Goal: Complete application form

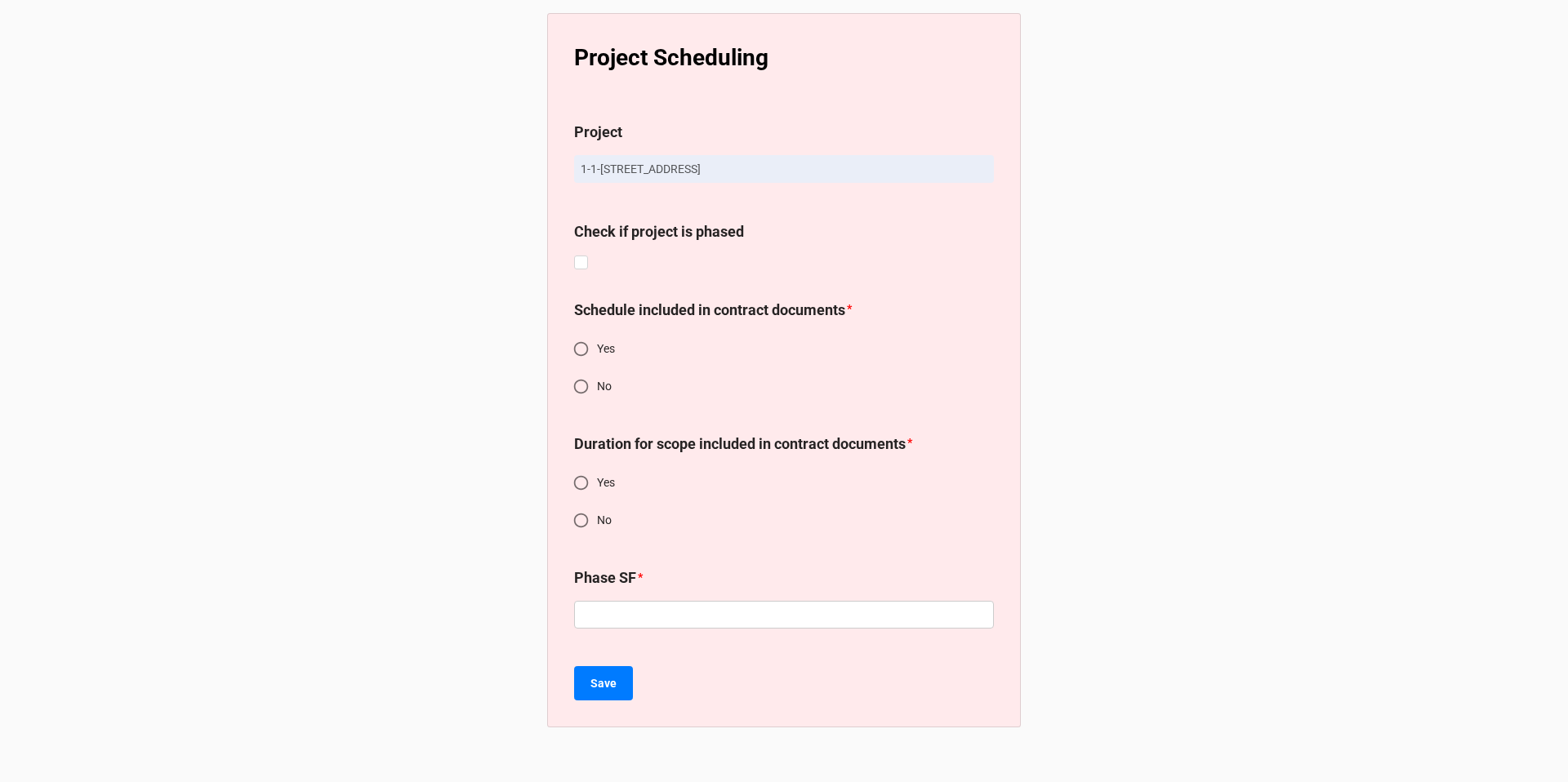
click at [580, 383] on input "No" at bounding box center [580, 386] width 32 height 32
radio input "true"
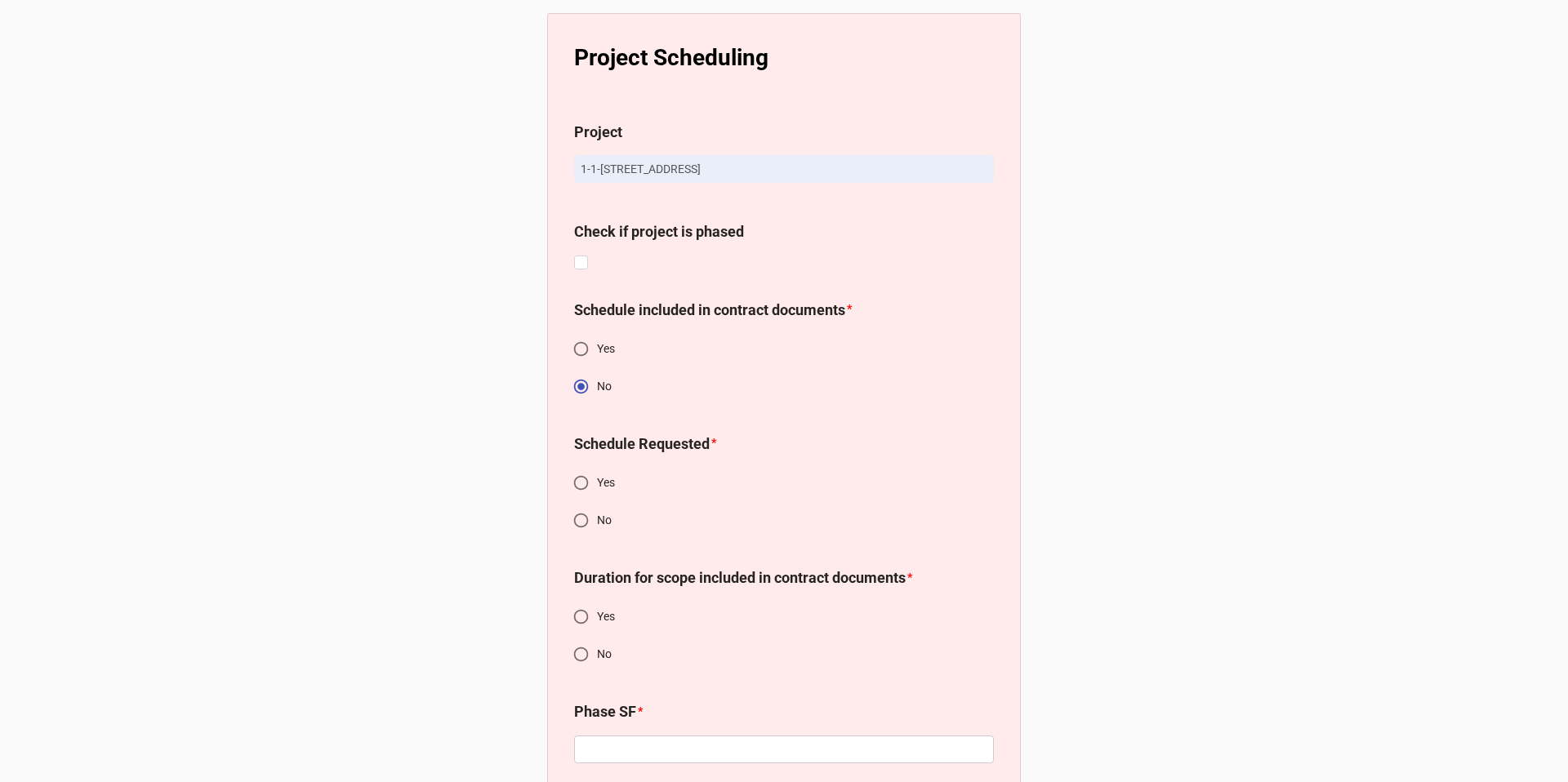
click at [580, 483] on input "Yes" at bounding box center [580, 483] width 32 height 32
radio input "true"
click at [578, 655] on input "No" at bounding box center [580, 655] width 32 height 32
radio input "true"
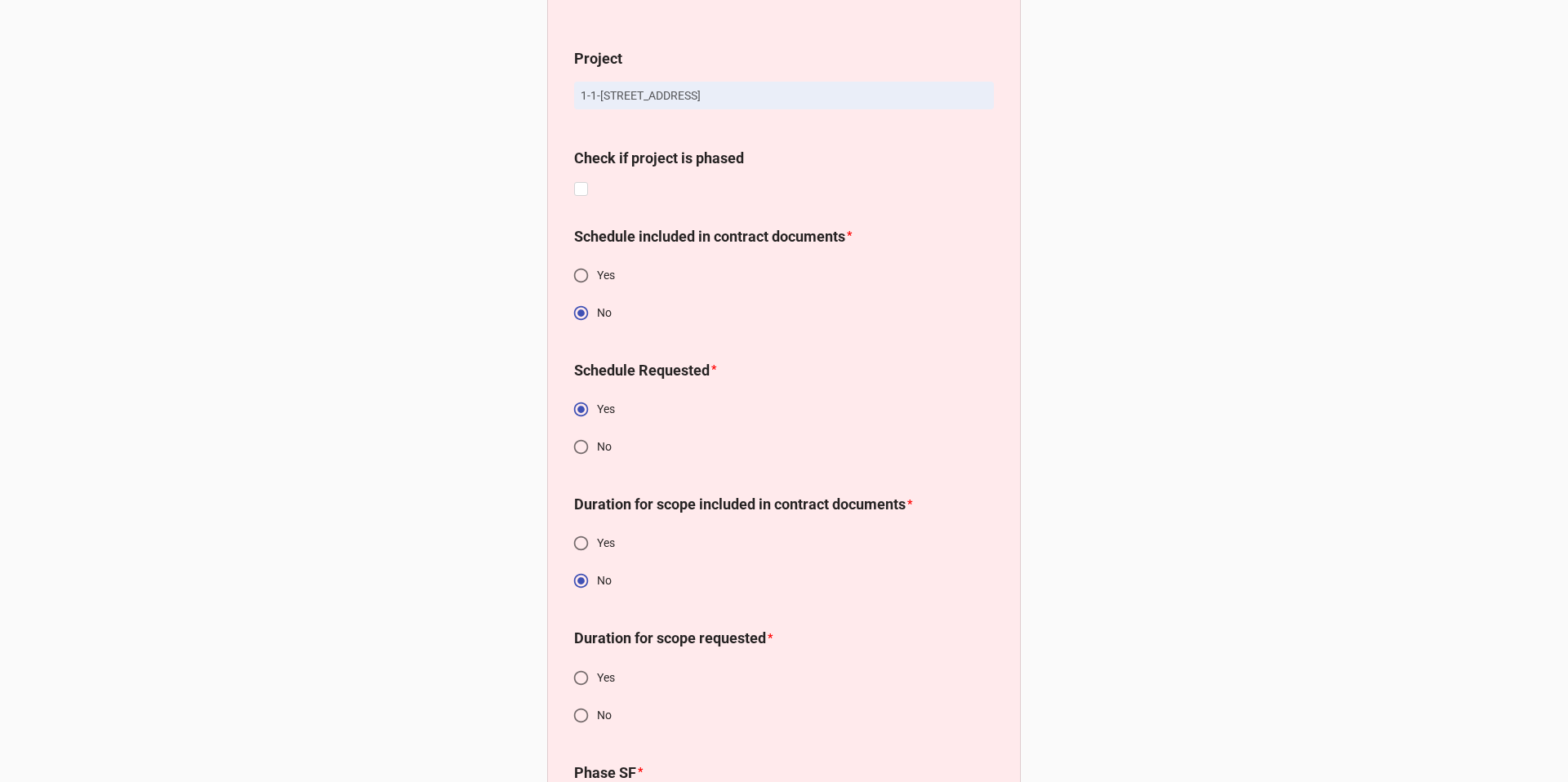
scroll to position [240, 0]
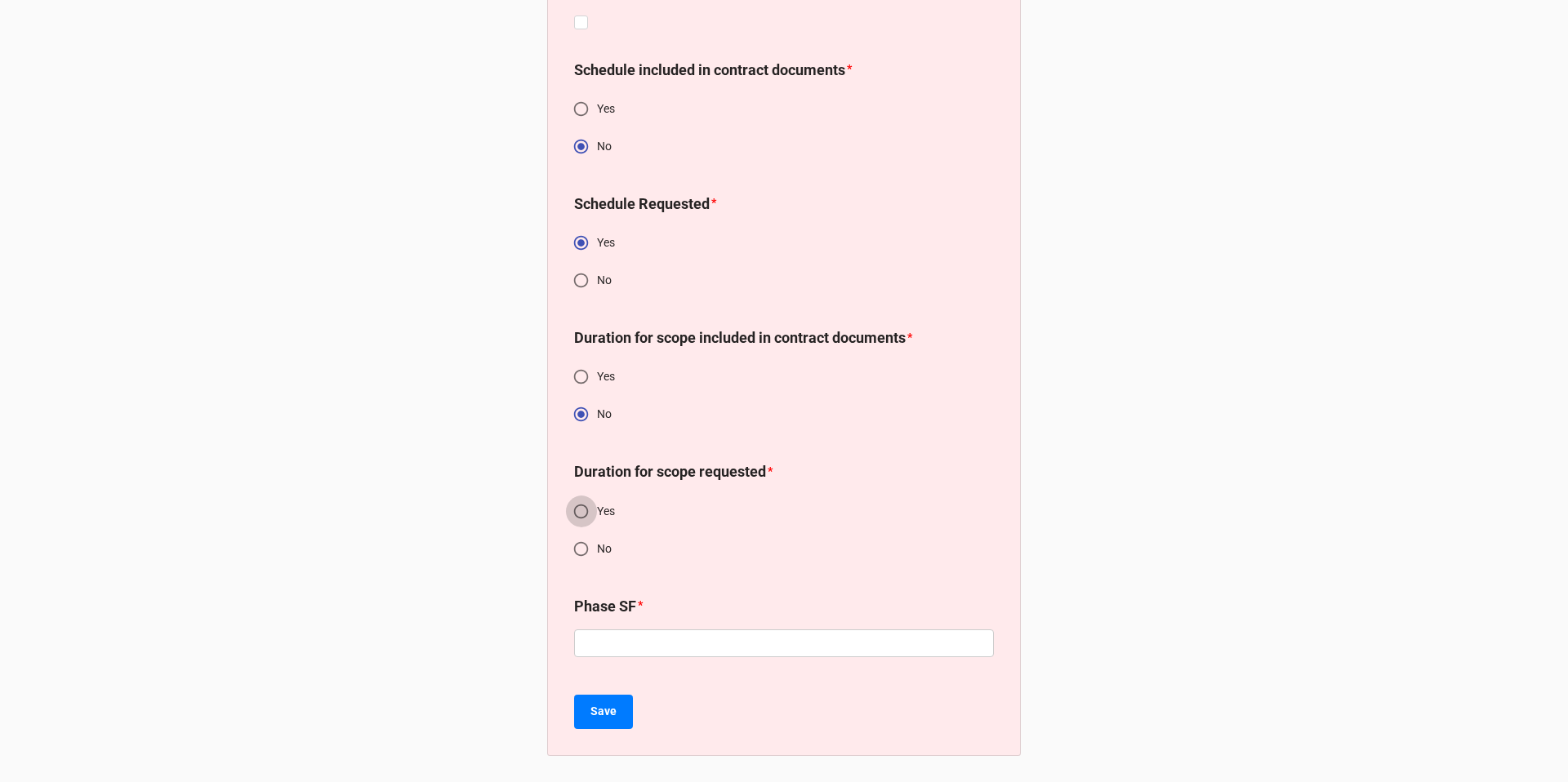
drag, startPoint x: 583, startPoint y: 507, endPoint x: 581, endPoint y: 528, distance: 21.1
click at [583, 507] on input "Yes" at bounding box center [580, 511] width 32 height 32
radio input "true"
click at [636, 646] on input "text" at bounding box center [784, 644] width 419 height 28
type input "1280"
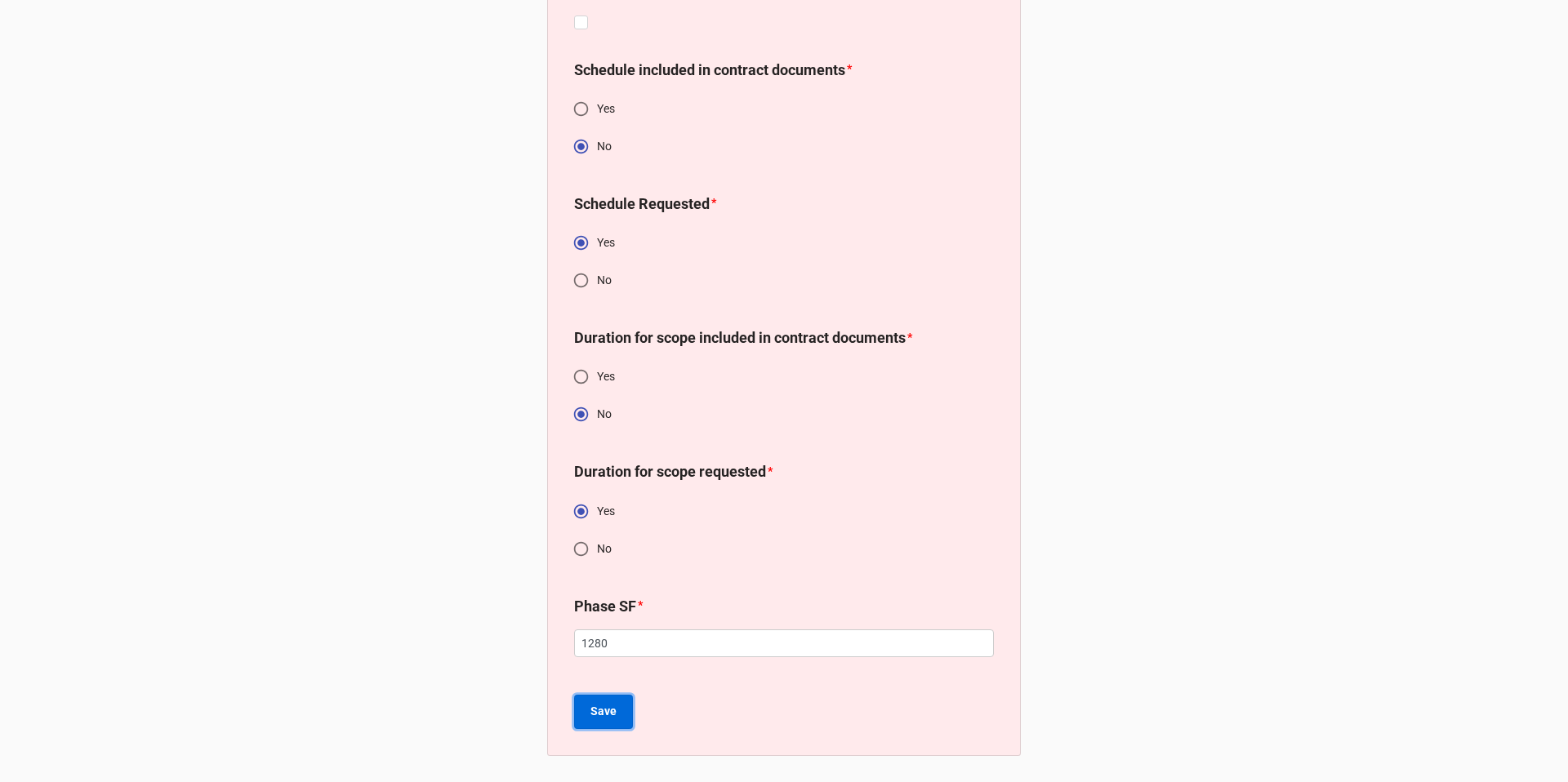
click at [595, 710] on b "Save" at bounding box center [604, 711] width 26 height 17
